Goal: Navigation & Orientation: Go to known website

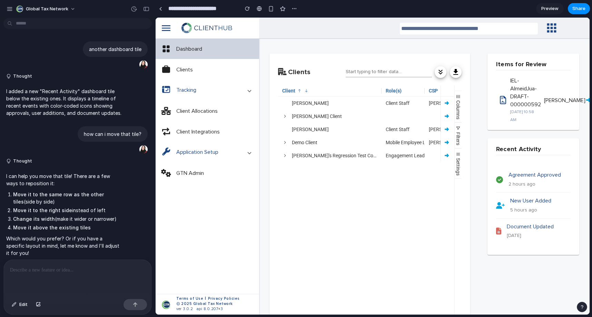
scroll to position [151, 0]
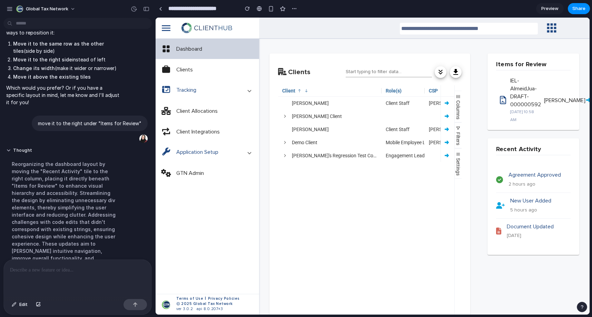
click at [162, 30] on icon "menu" at bounding box center [165, 28] width 21 height 21
click at [162, 28] on icon "menu" at bounding box center [165, 28] width 21 height 21
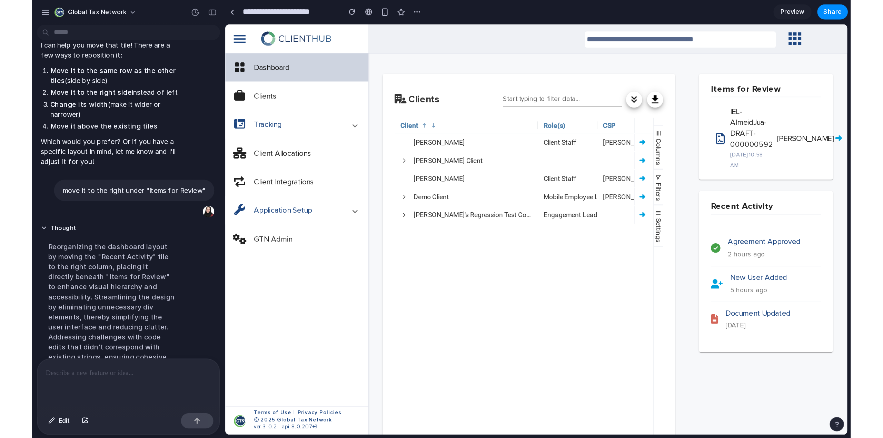
scroll to position [158, 0]
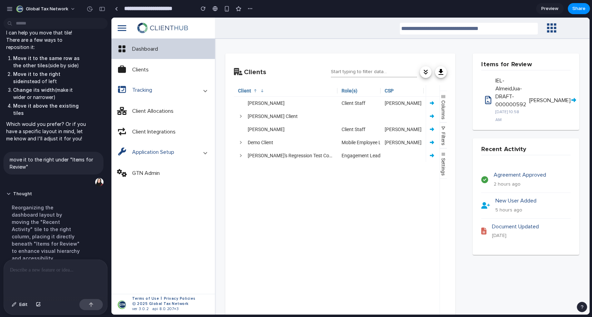
drag, startPoint x: 154, startPoint y: 175, endPoint x: 111, endPoint y: 167, distance: 43.4
